Goal: Information Seeking & Learning: Learn about a topic

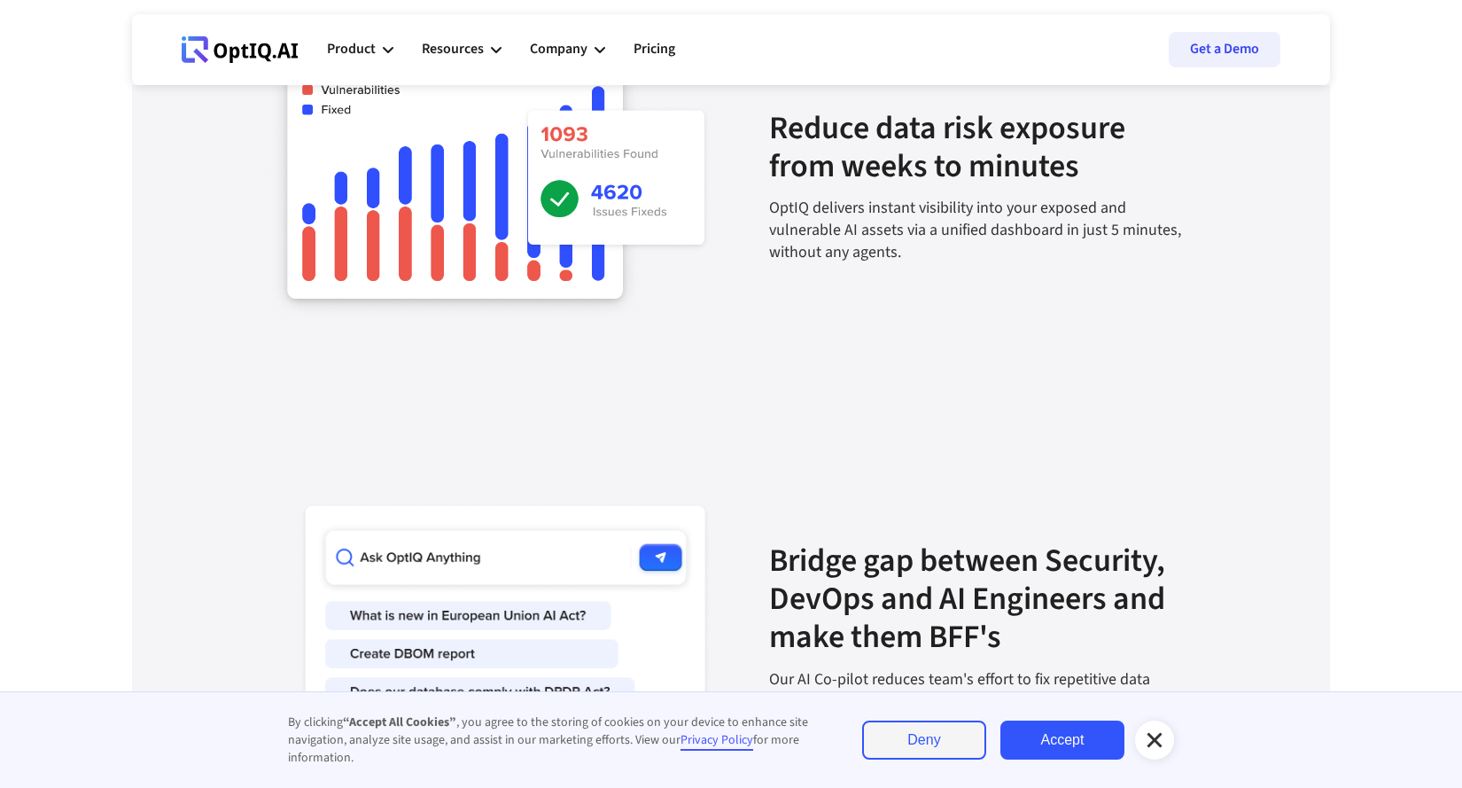
scroll to position [1552, 0]
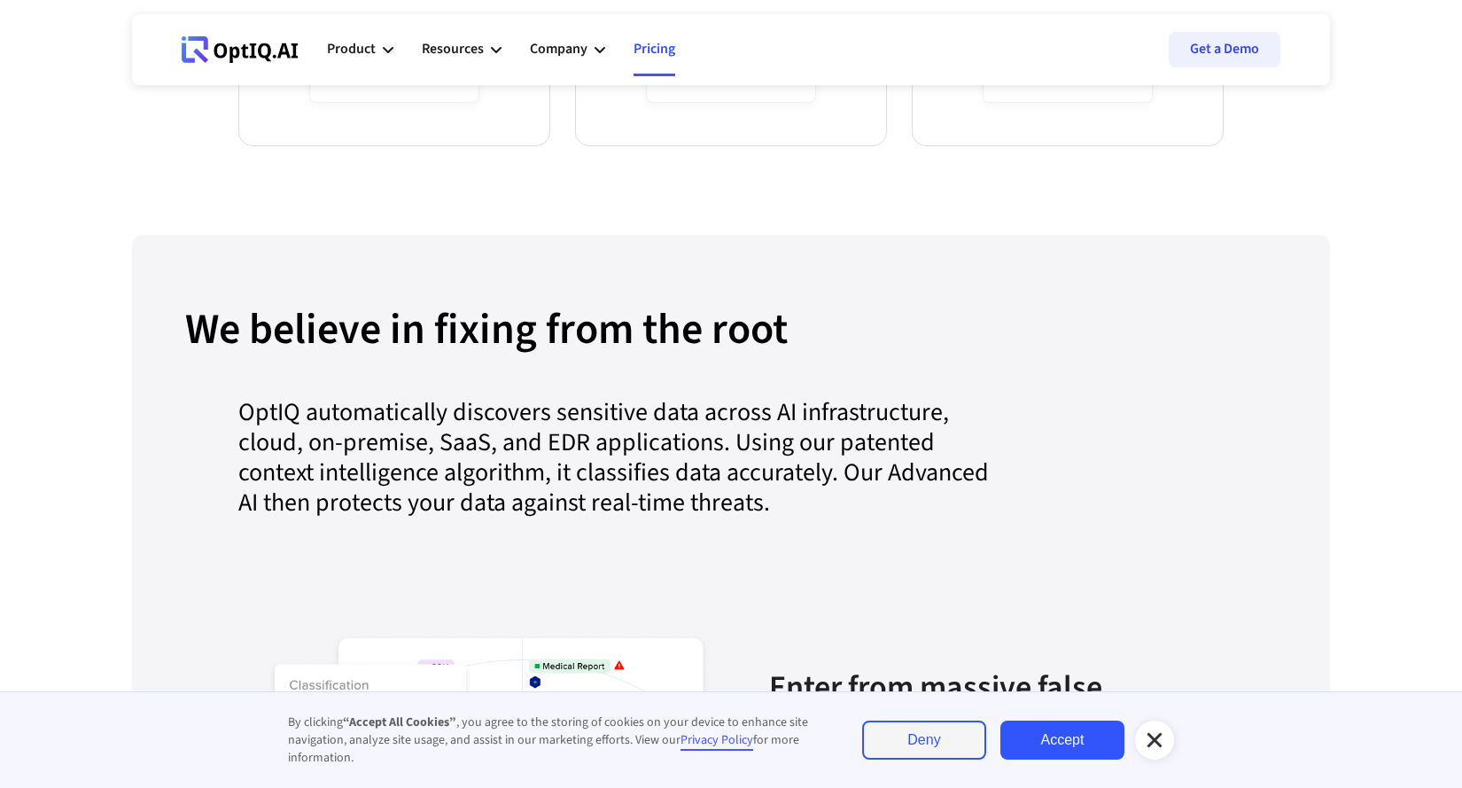
click at [662, 45] on link "Pricing" at bounding box center [654, 49] width 42 height 53
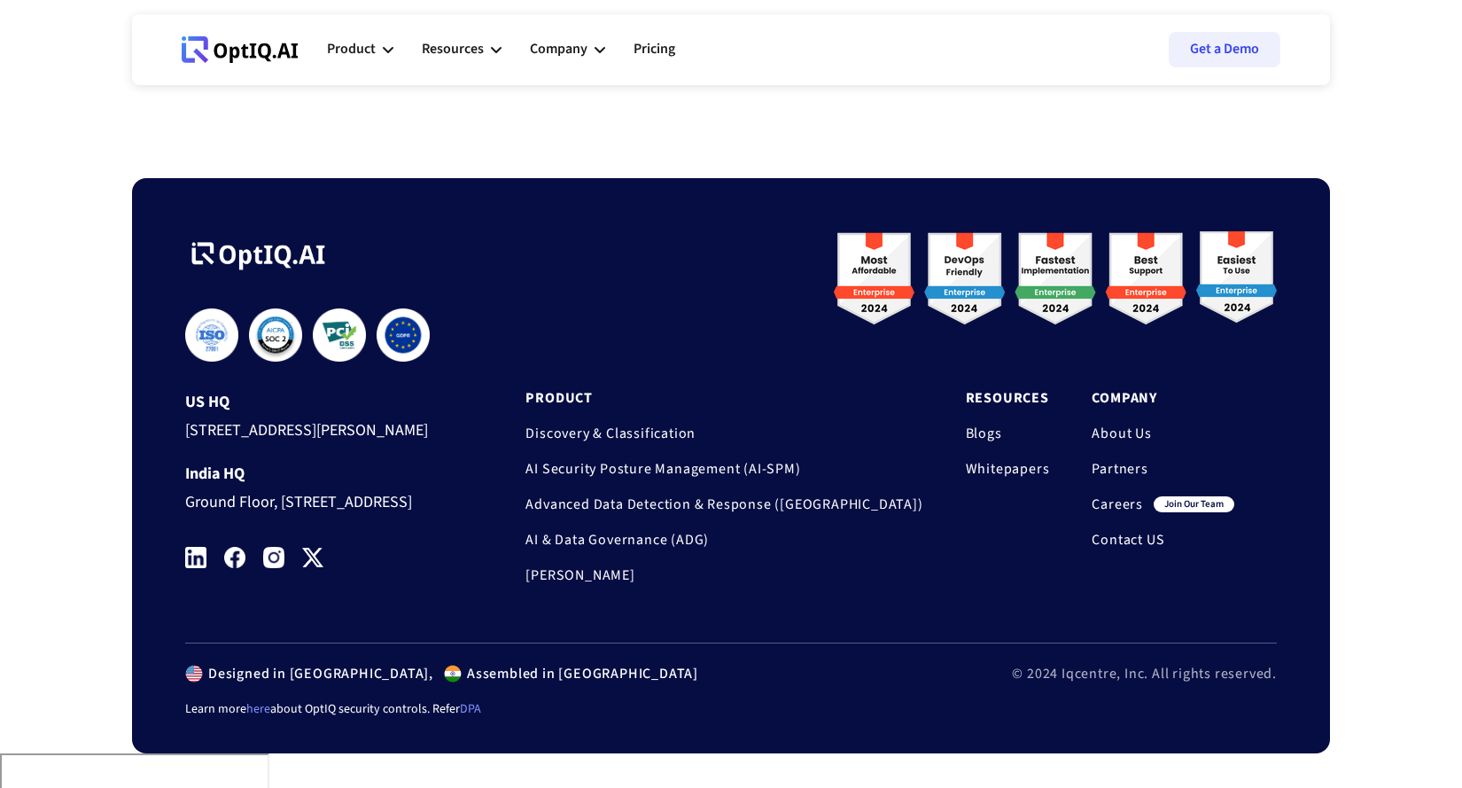
scroll to position [745, 0]
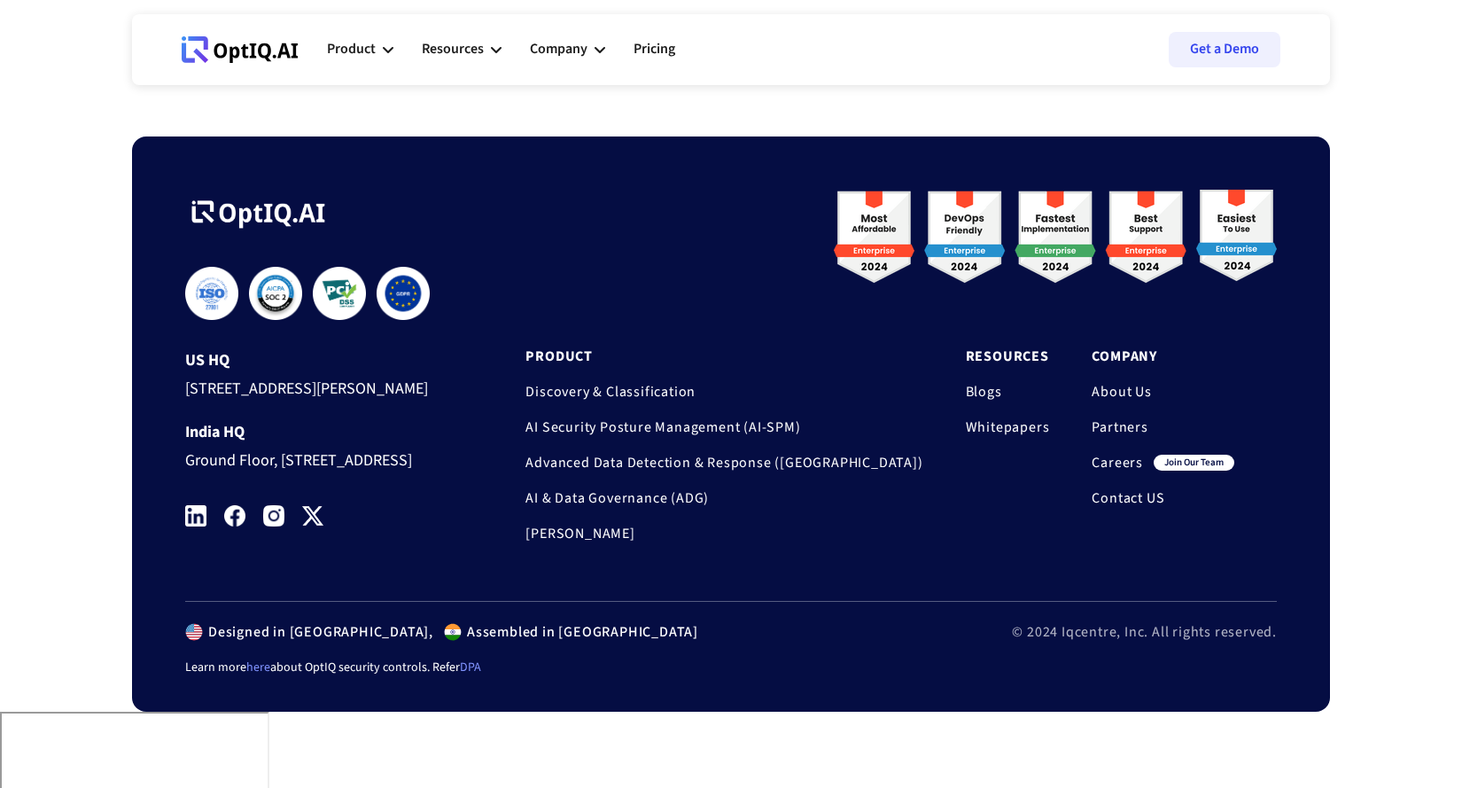
click at [1126, 466] on link "Careers" at bounding box center [1116, 463] width 51 height 18
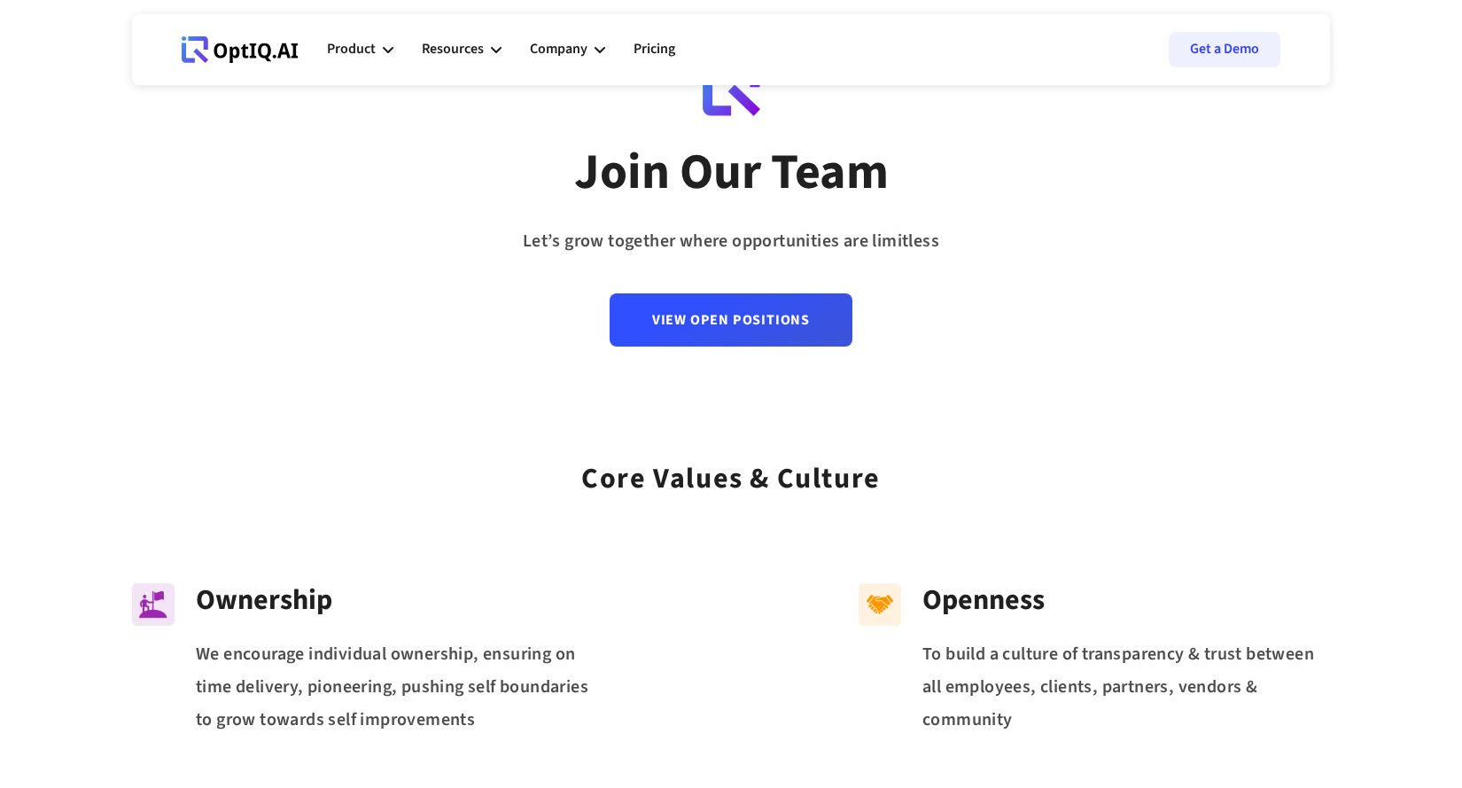
scroll to position [139, 0]
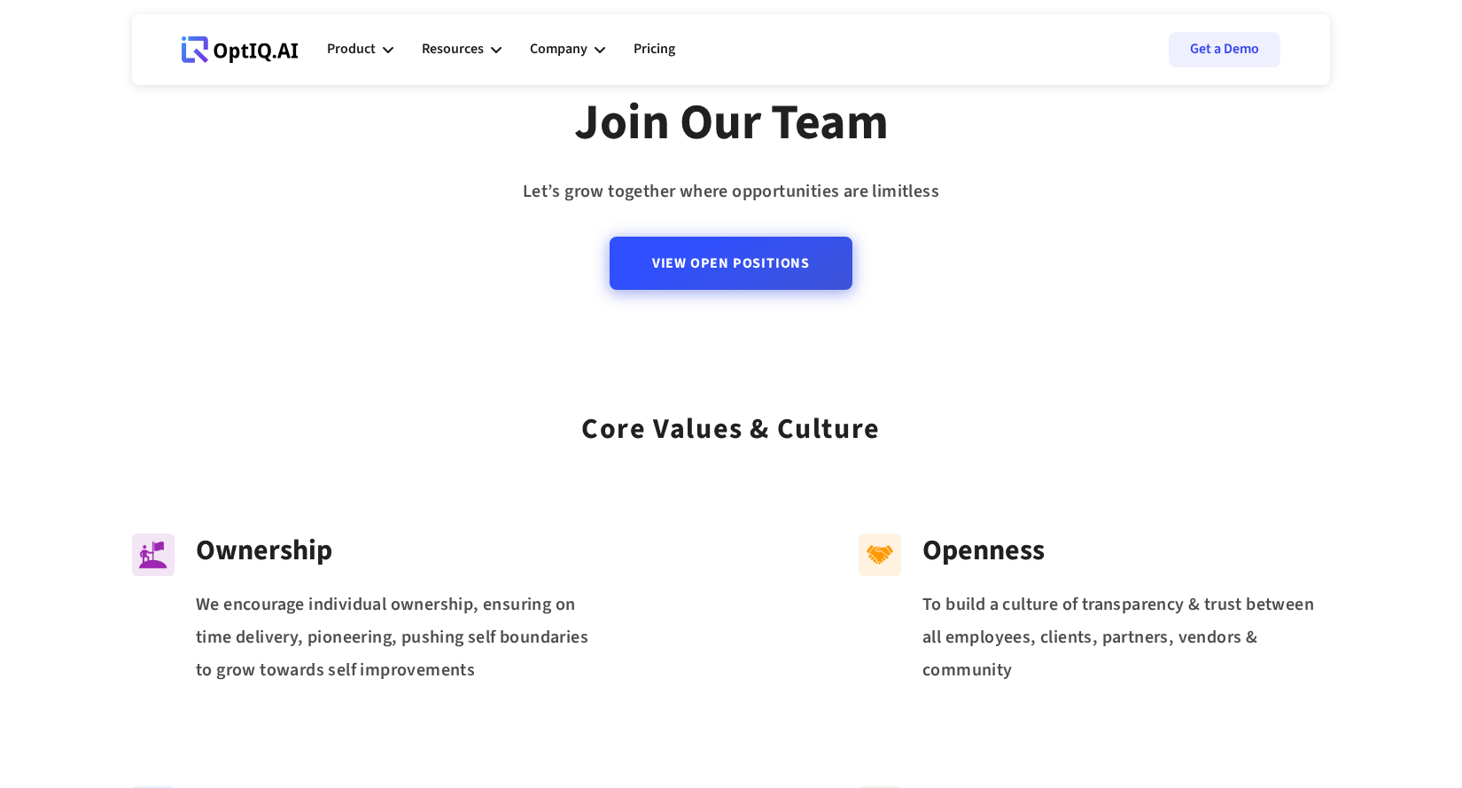
click at [788, 279] on link "View Open Positions" at bounding box center [731, 263] width 243 height 53
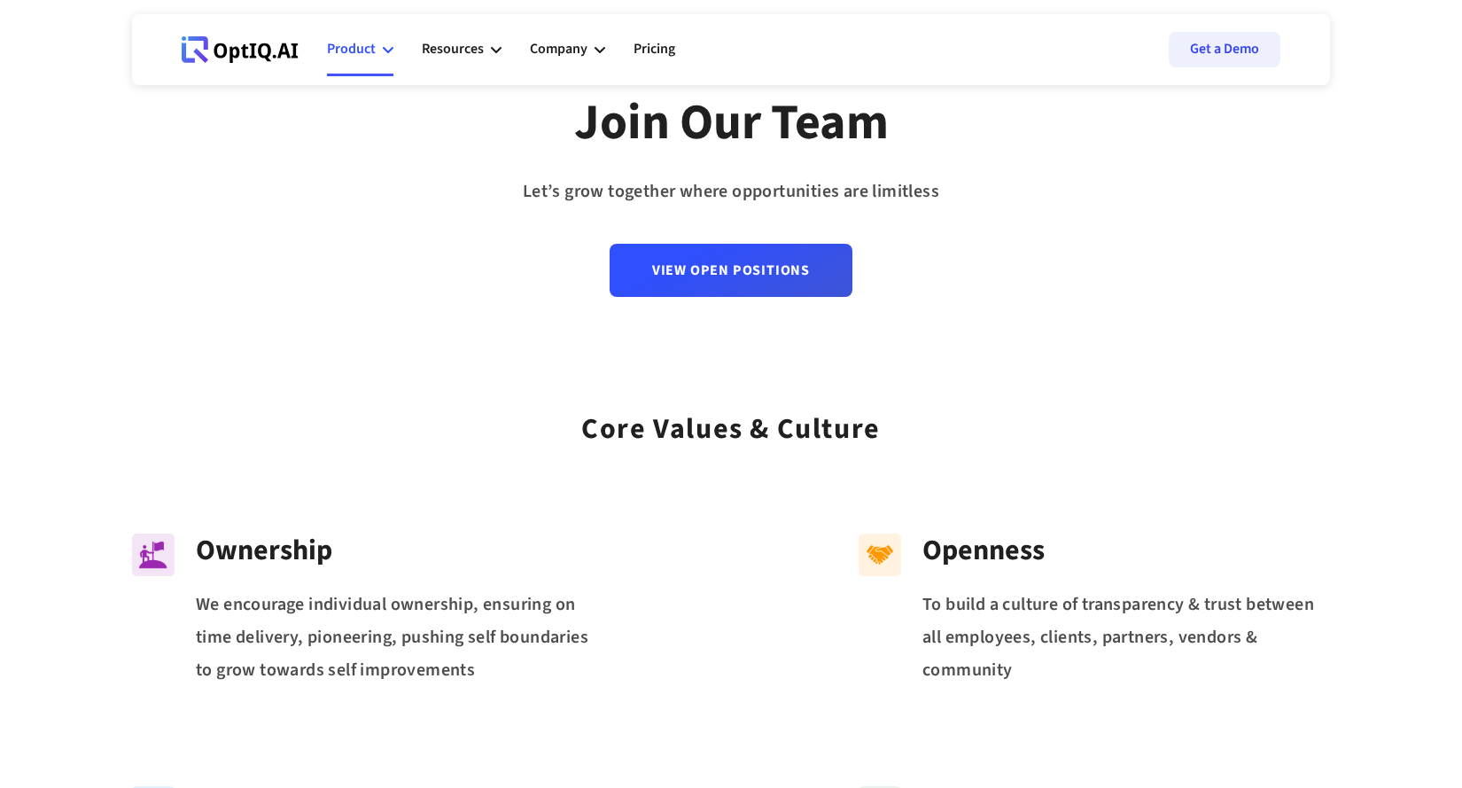
click at [380, 49] on div "Product" at bounding box center [360, 49] width 66 height 53
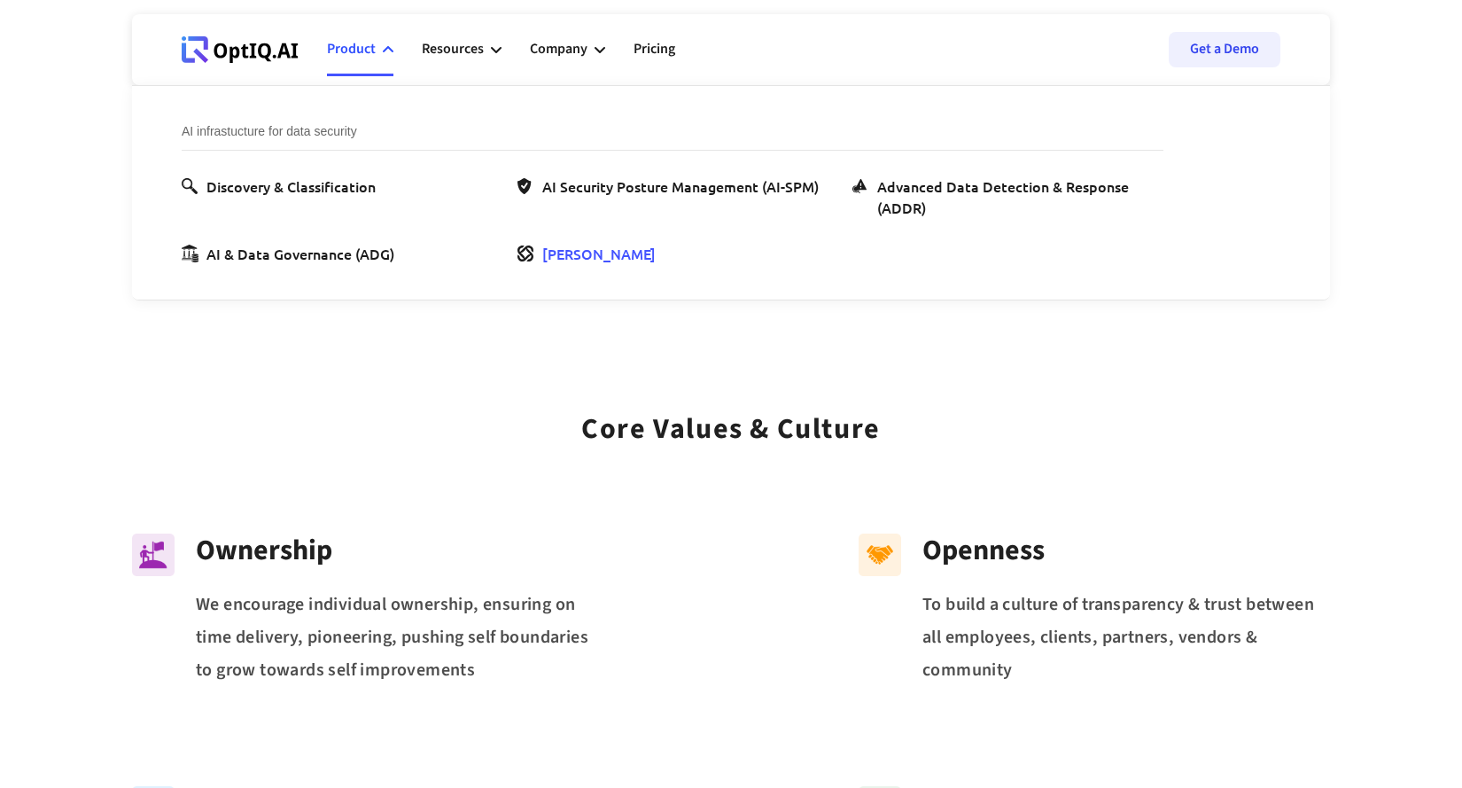
click at [556, 259] on div "[PERSON_NAME]" at bounding box center [598, 253] width 113 height 21
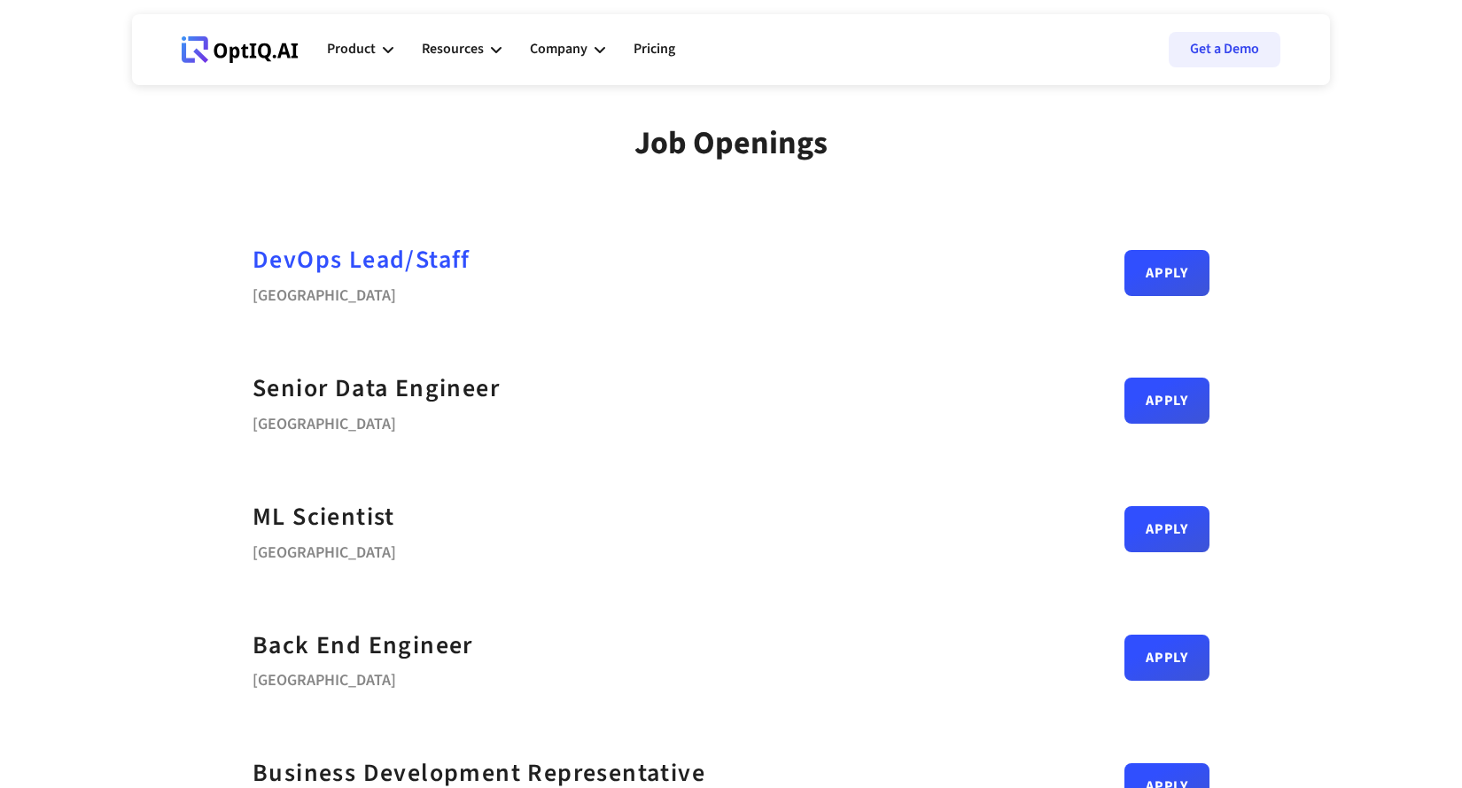
click at [460, 245] on div "DevOps Lead/Staff" at bounding box center [361, 260] width 218 height 40
click at [328, 258] on div "DevOps Lead/Staff" at bounding box center [361, 260] width 218 height 40
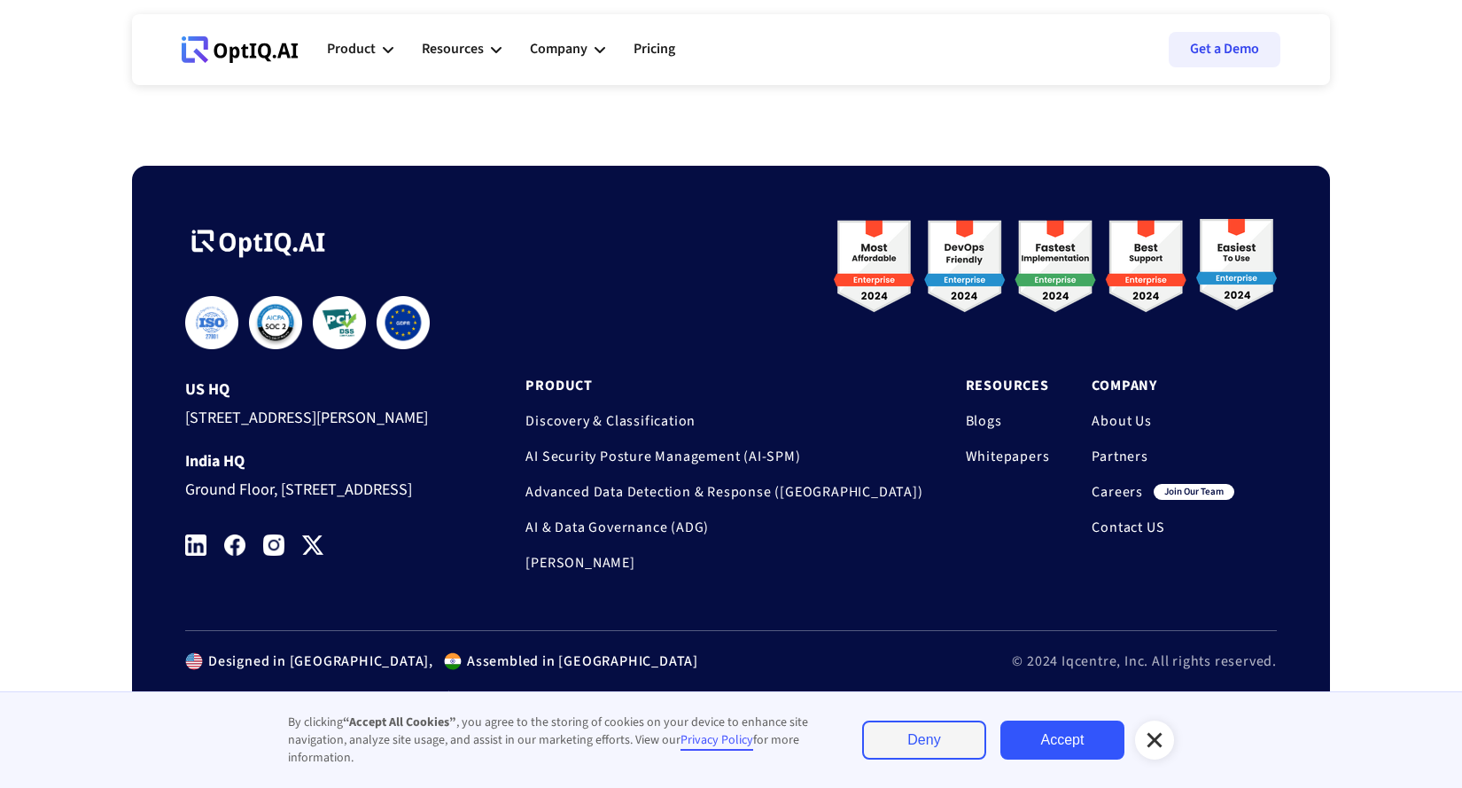
scroll to position [5852, 0]
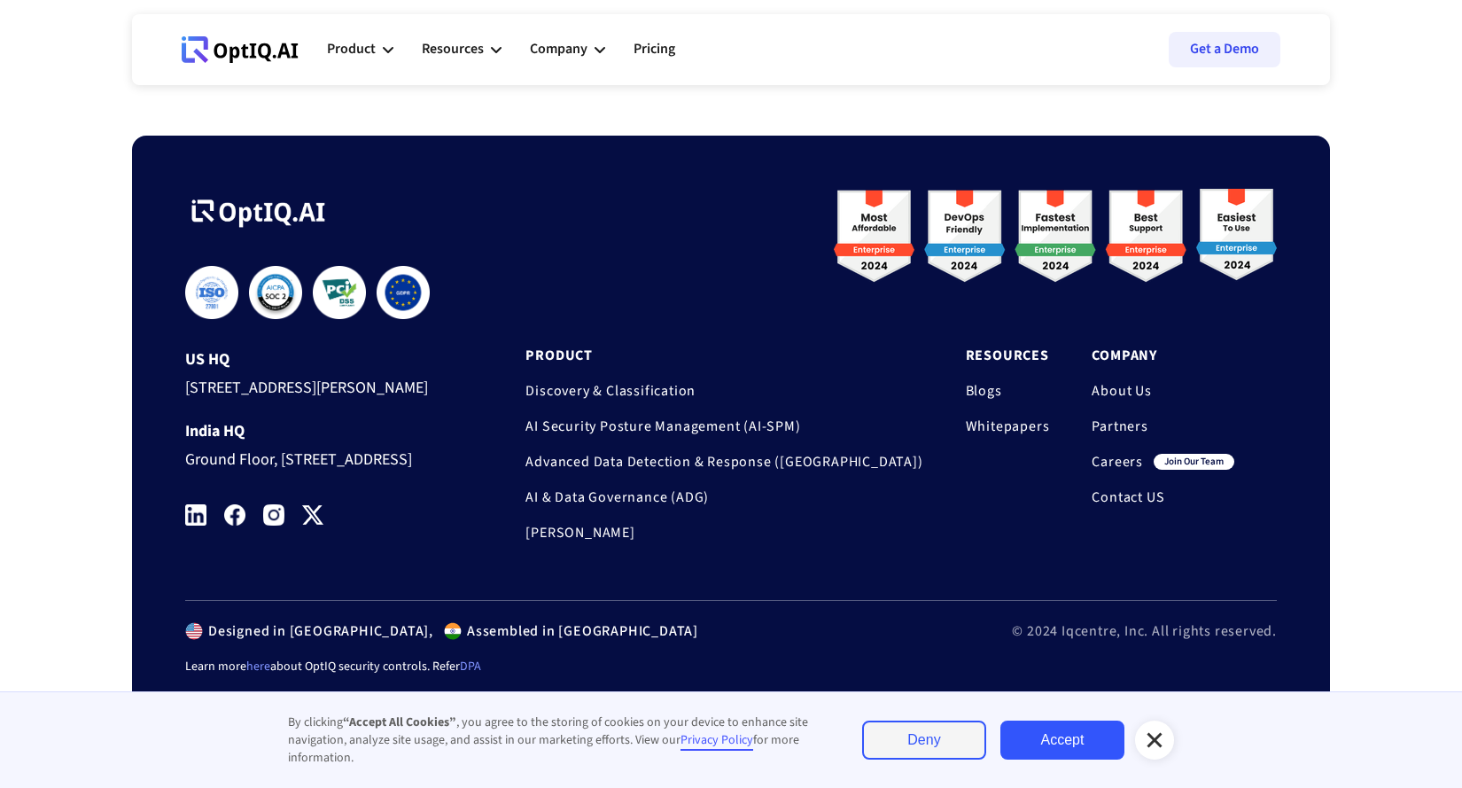
click at [734, 503] on link "AI & Data Governance (ADG)" at bounding box center [723, 497] width 397 height 18
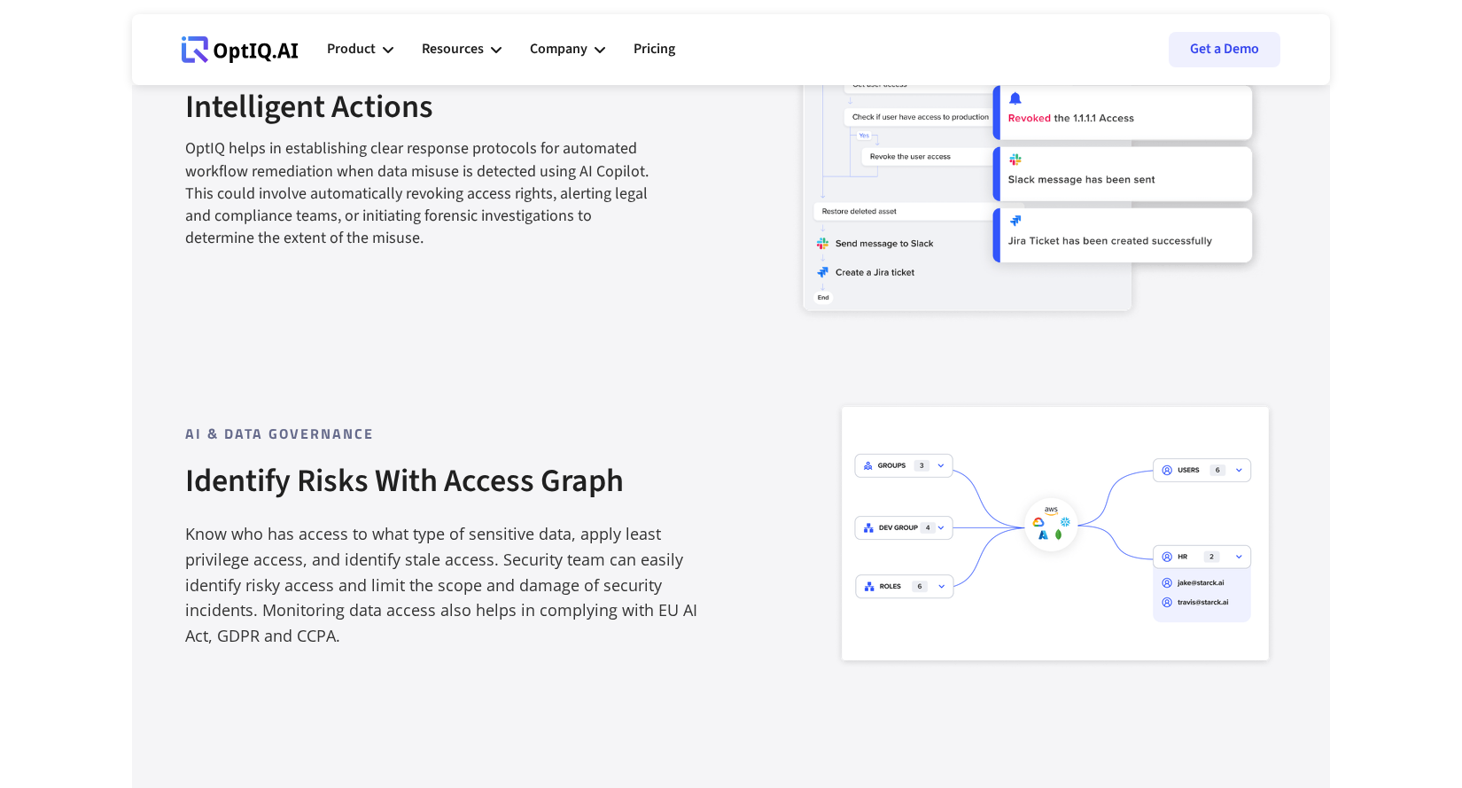
scroll to position [2139, 0]
